Goal: Task Accomplishment & Management: Use online tool/utility

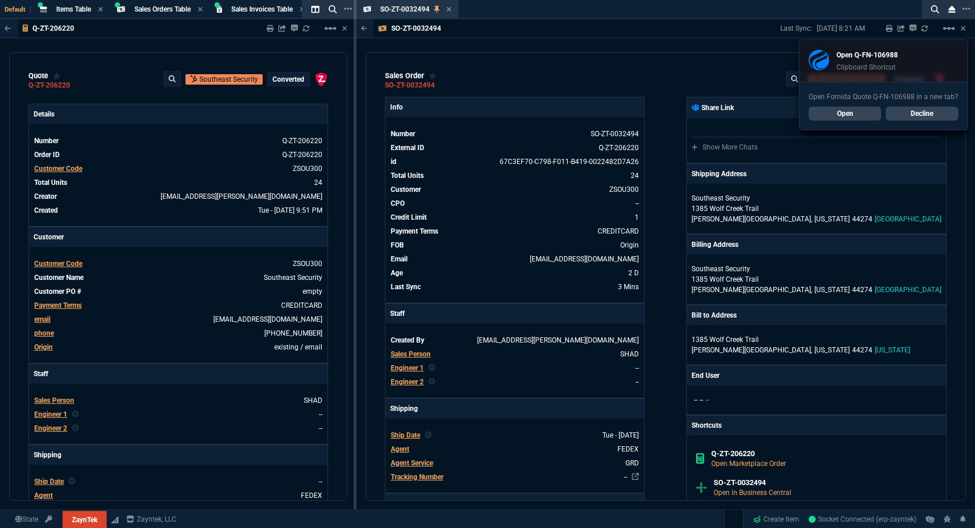
select select "4: SHAD"
click at [906, 116] on link "Decline" at bounding box center [922, 114] width 72 height 14
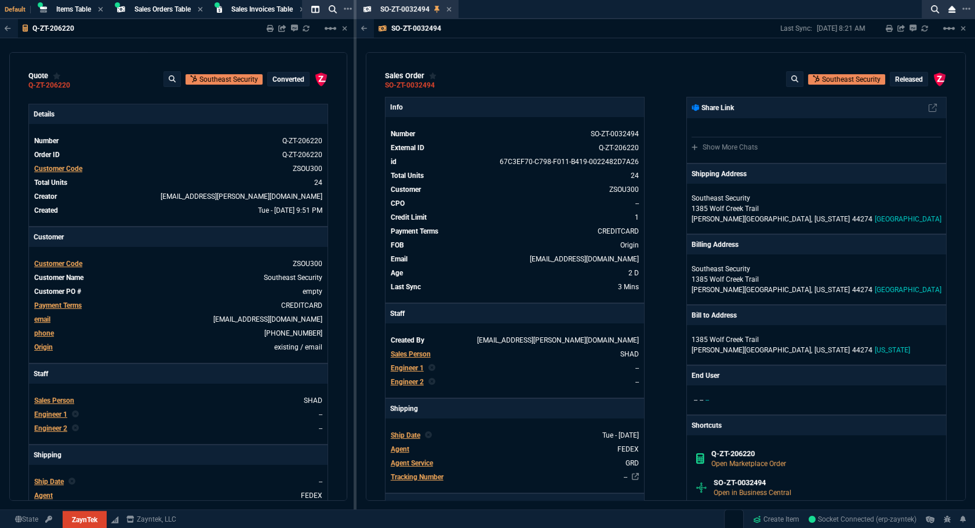
drag, startPoint x: 451, startPoint y: 12, endPoint x: 331, endPoint y: 2, distance: 121.0
click at [451, 12] on icon at bounding box center [449, 9] width 5 height 7
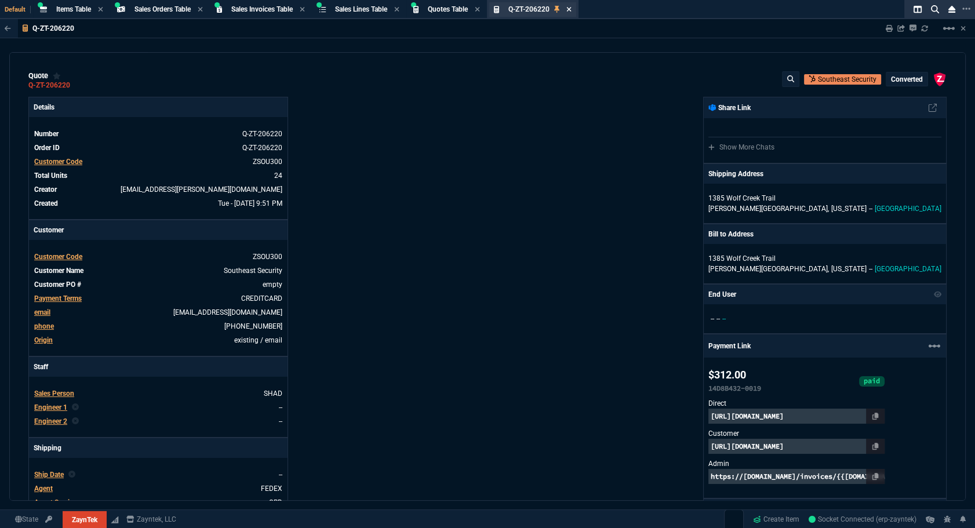
click at [571, 10] on icon at bounding box center [569, 9] width 5 height 5
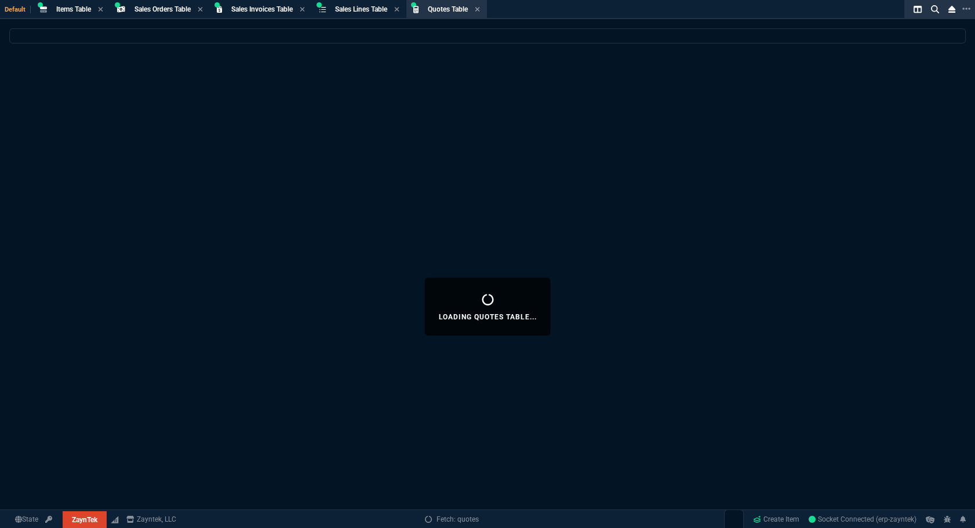
select select
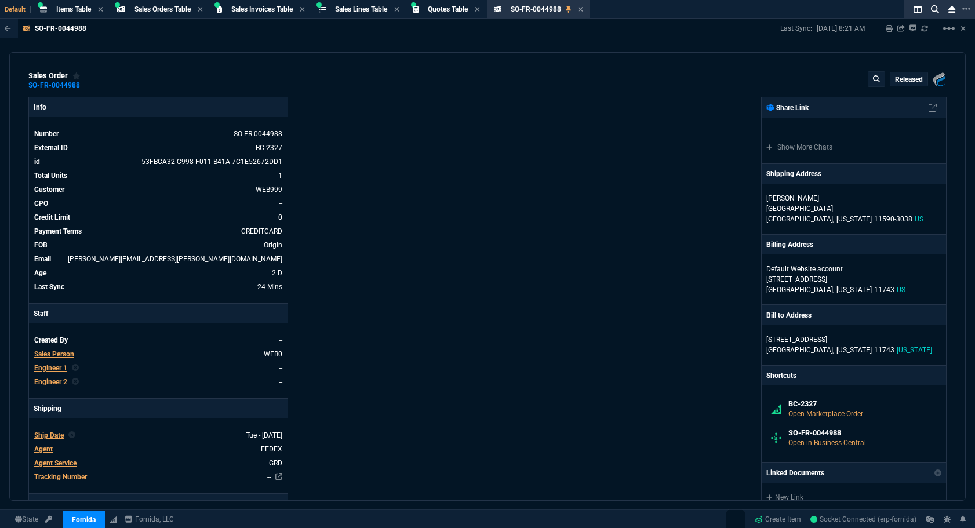
select select "4: SHAD"
click at [460, 13] on div "Quotes Table Quote" at bounding box center [448, 10] width 40 height 10
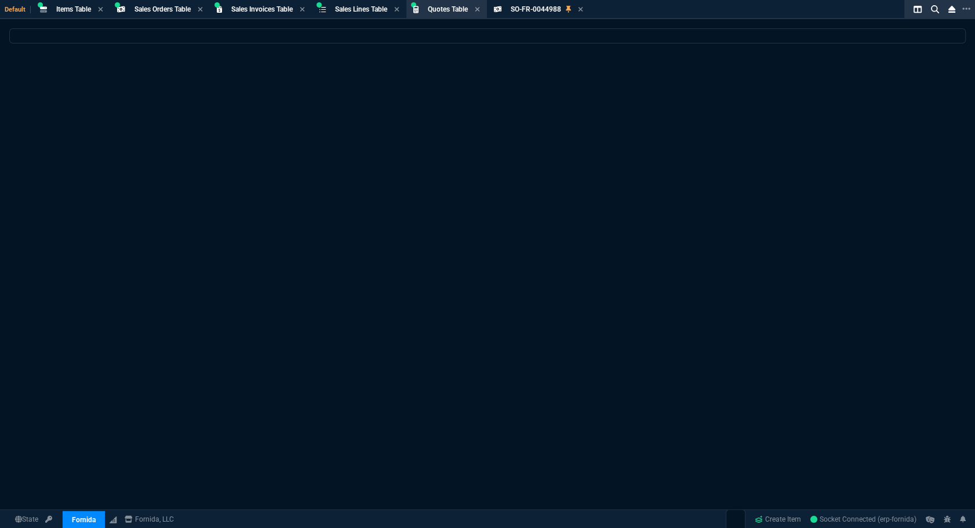
select select
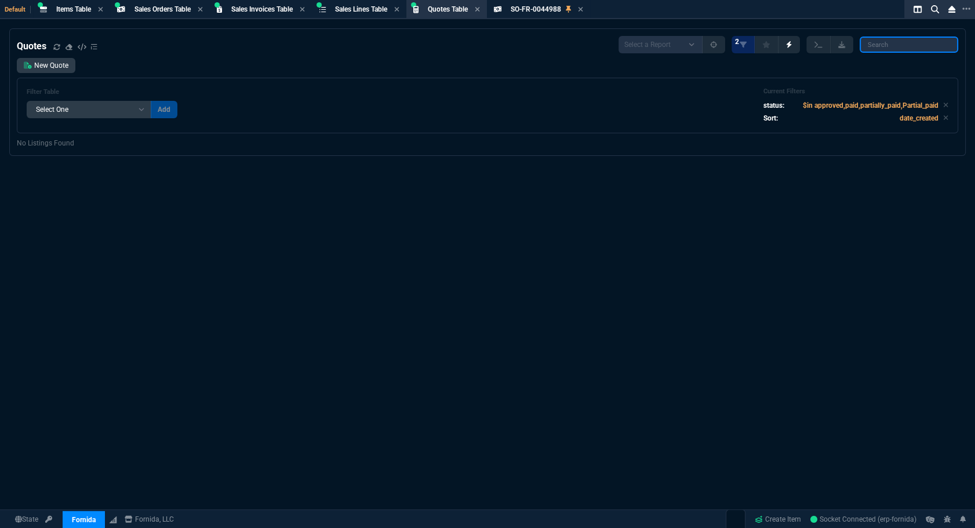
click at [903, 45] on input "search" at bounding box center [909, 45] width 99 height 16
paste input "Q-FN-106988*"
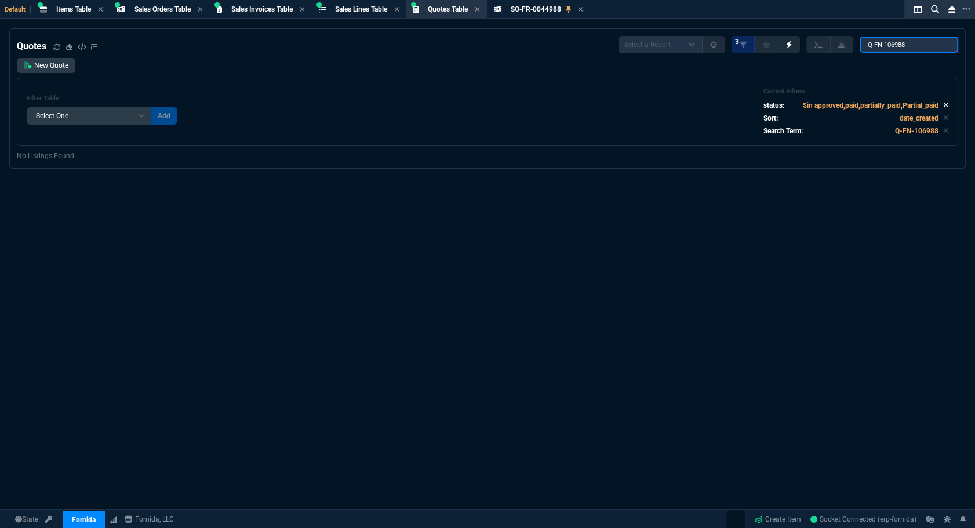
type input "Q-FN-106988"
click at [944, 107] on icon at bounding box center [946, 105] width 5 height 5
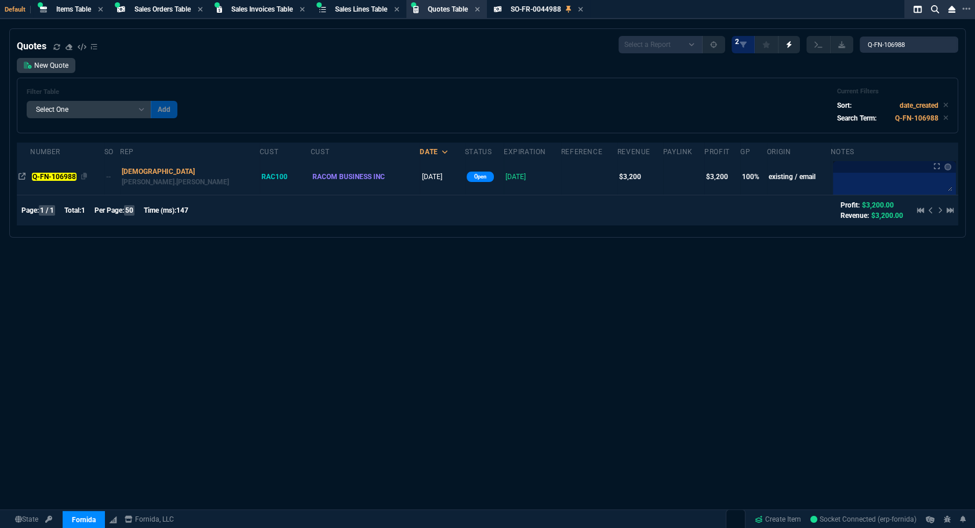
click at [64, 180] on mark "Q-FN-106988" at bounding box center [54, 177] width 44 height 8
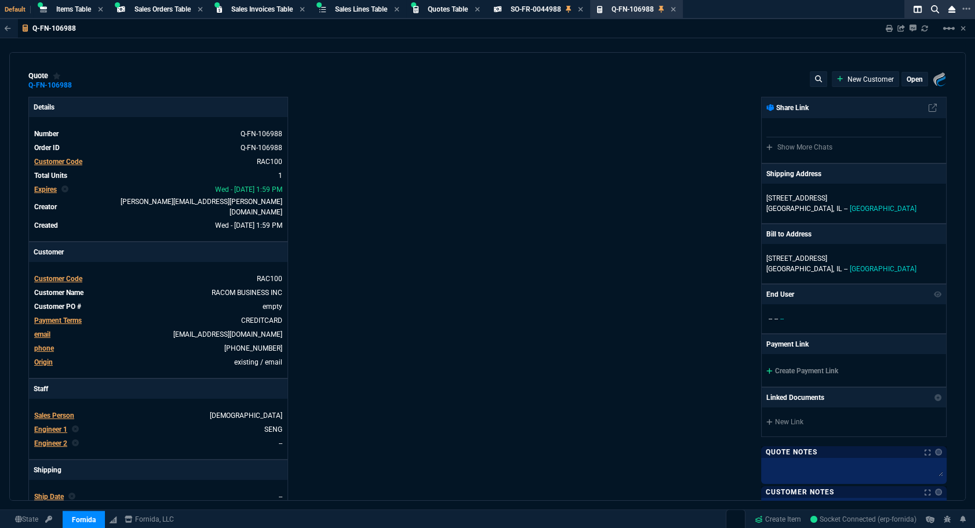
type input "100"
type input "3200"
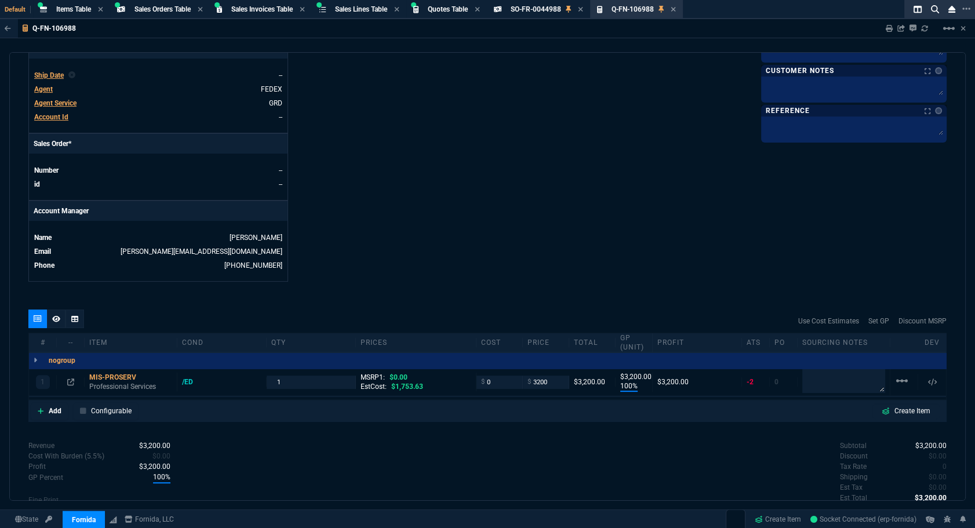
scroll to position [484, 0]
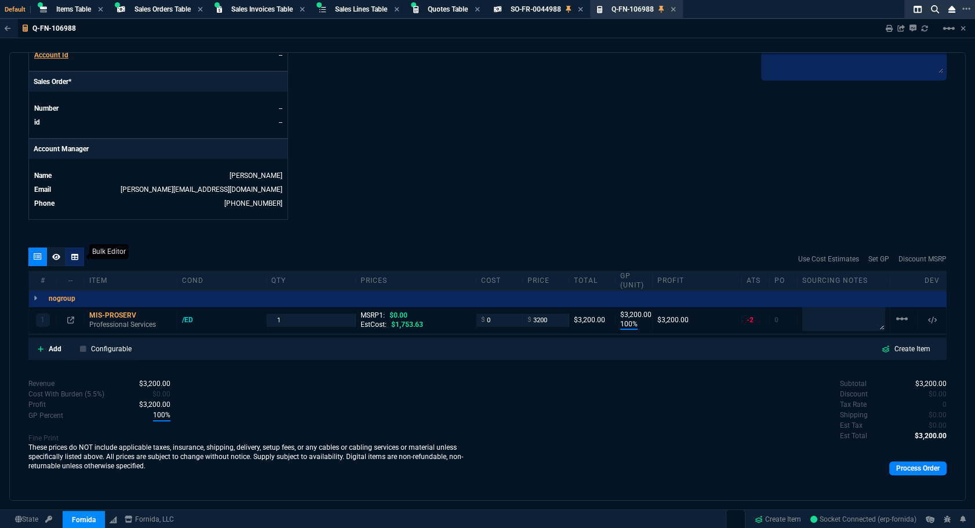
click at [61, 248] on div at bounding box center [56, 257] width 19 height 19
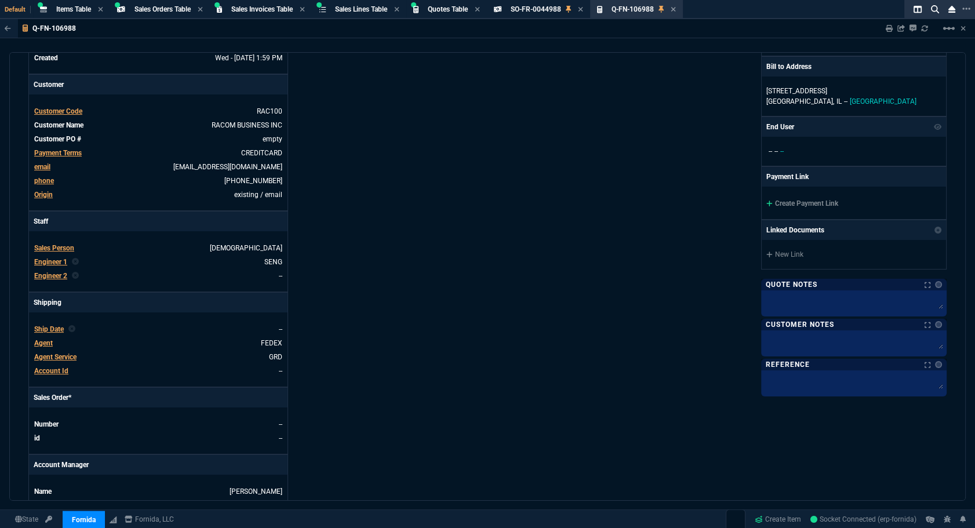
scroll to position [0, 0]
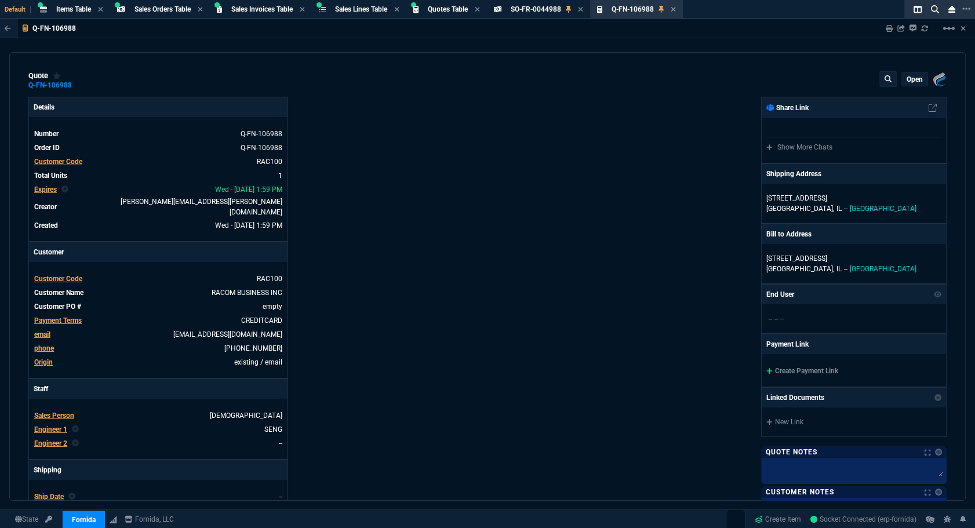
click at [883, 31] on div "Sharing Q-FN-106988 Link Dev Link Share on Teams linear_scale" at bounding box center [919, 28] width 95 height 19
click at [890, 29] on icon at bounding box center [889, 28] width 7 height 7
drag, startPoint x: 650, startPoint y: 470, endPoint x: 638, endPoint y: 464, distance: 13.0
click at [650, 470] on div "Fornida, LLC 2609 Technology Dr Suite 300 Plano, TX 75074 Share Link Show More …" at bounding box center [717, 400] width 459 height 607
click at [676, 9] on icon at bounding box center [674, 9] width 5 height 5
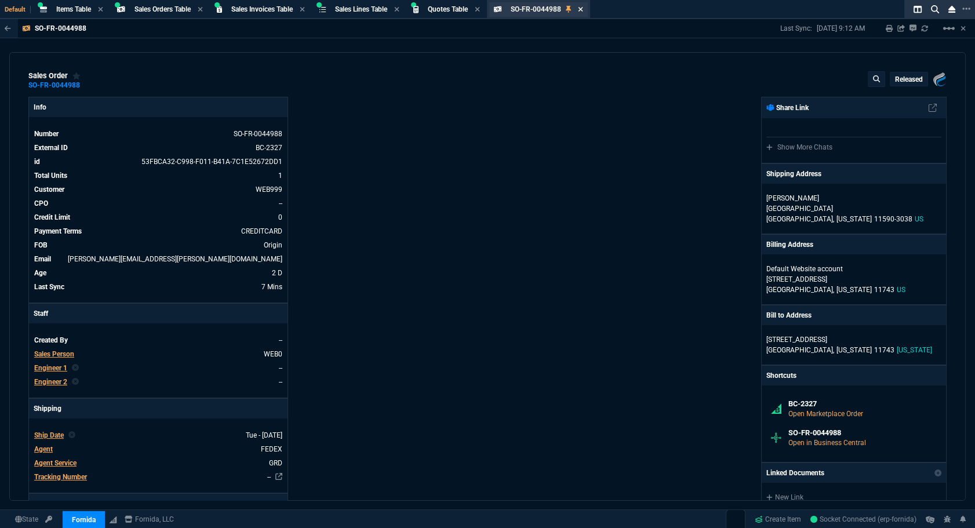
click at [583, 7] on icon at bounding box center [580, 9] width 5 height 7
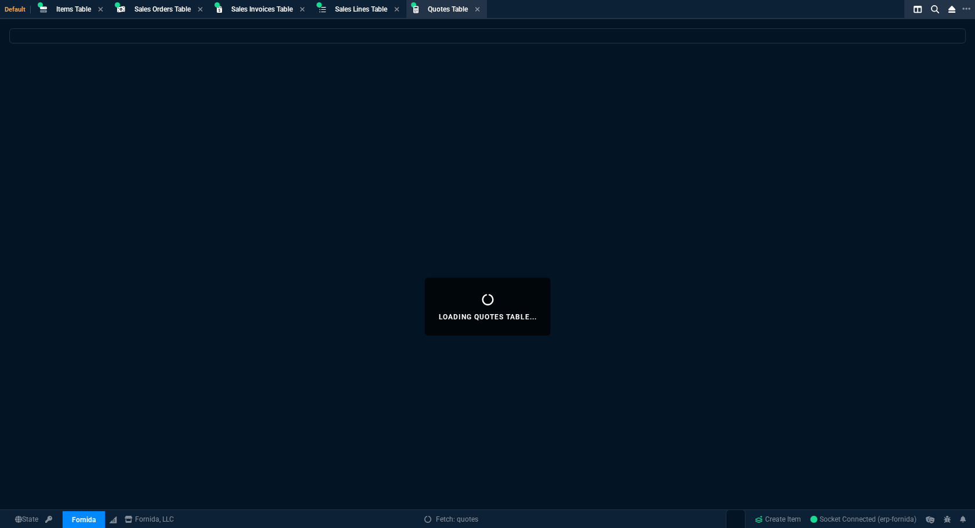
select select
